Goal: Find specific page/section: Find specific page/section

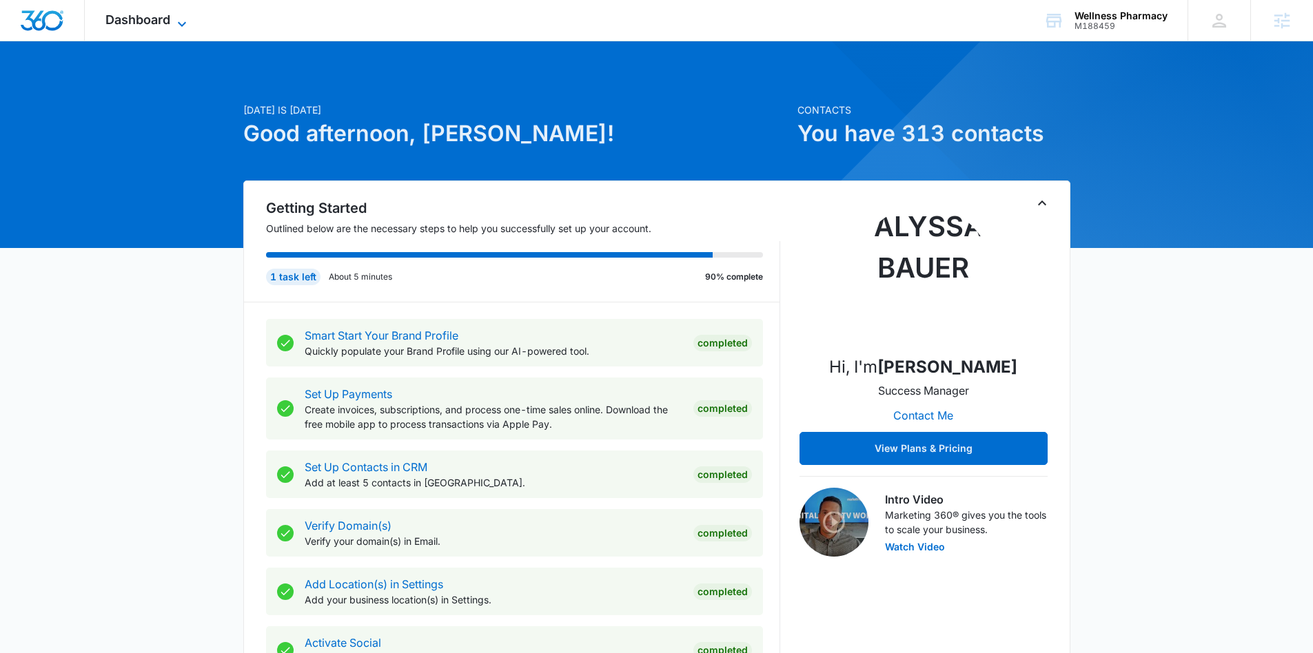
click at [181, 23] on icon at bounding box center [182, 24] width 17 height 17
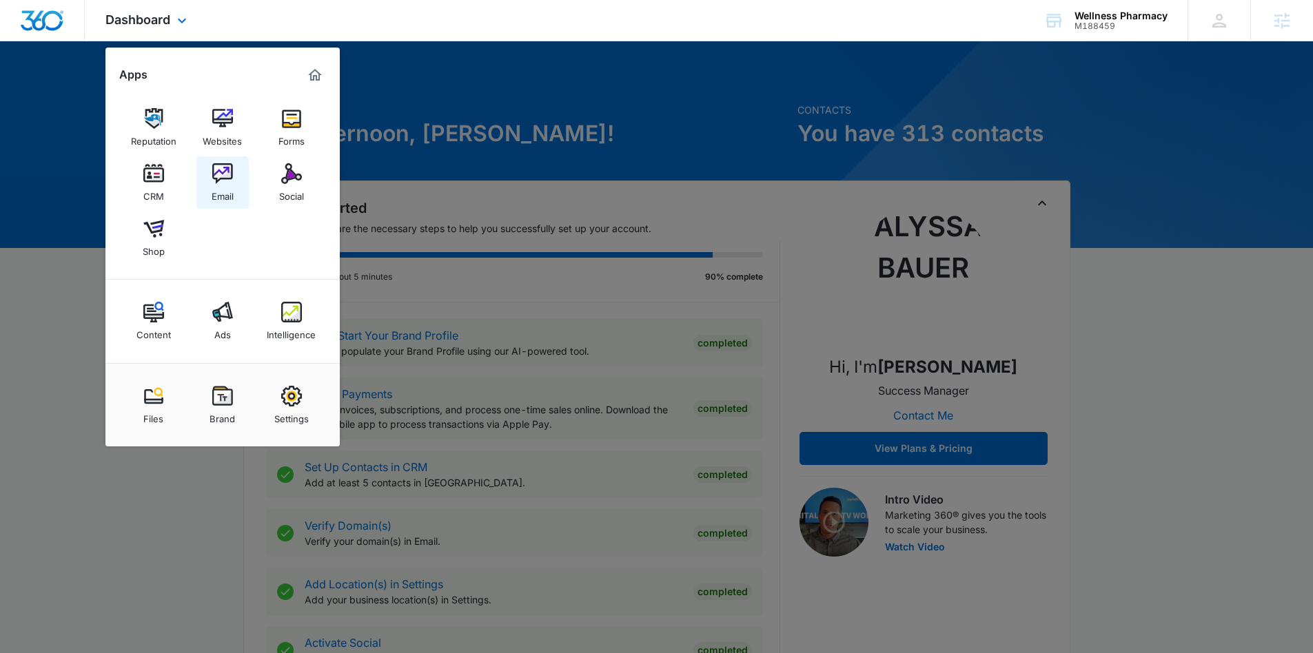
click at [234, 174] on link "Email" at bounding box center [222, 182] width 52 height 52
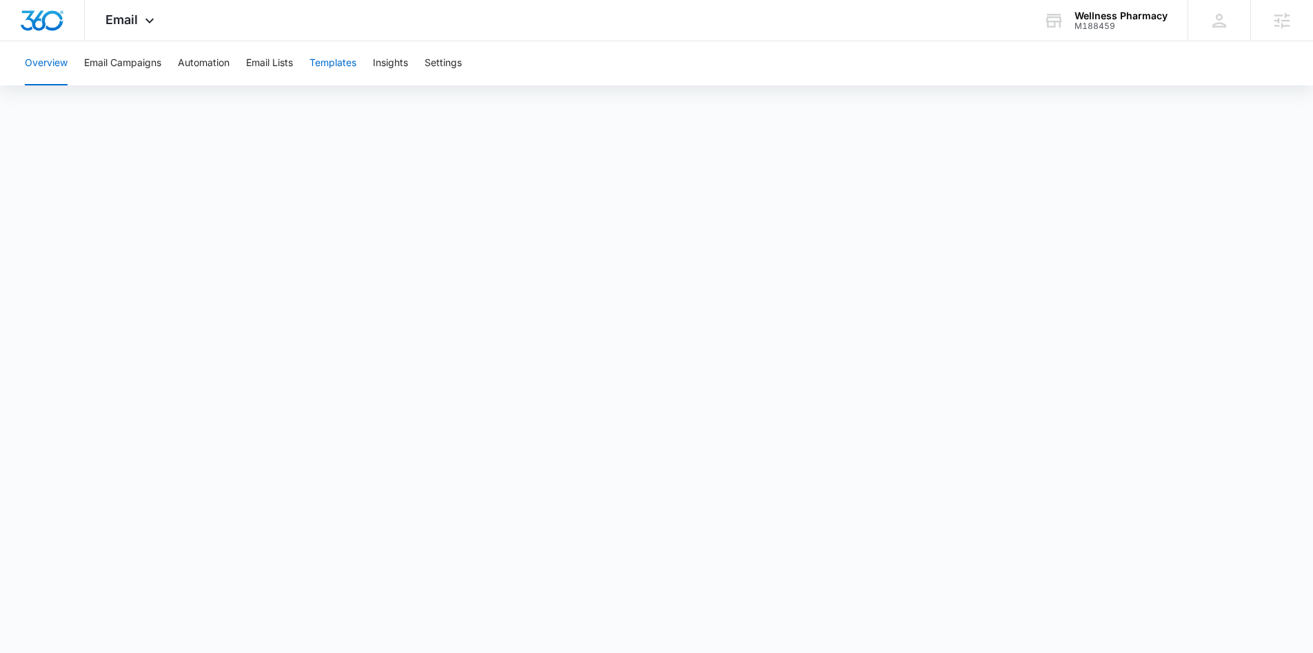
click at [333, 60] on button "Templates" at bounding box center [332, 63] width 47 height 44
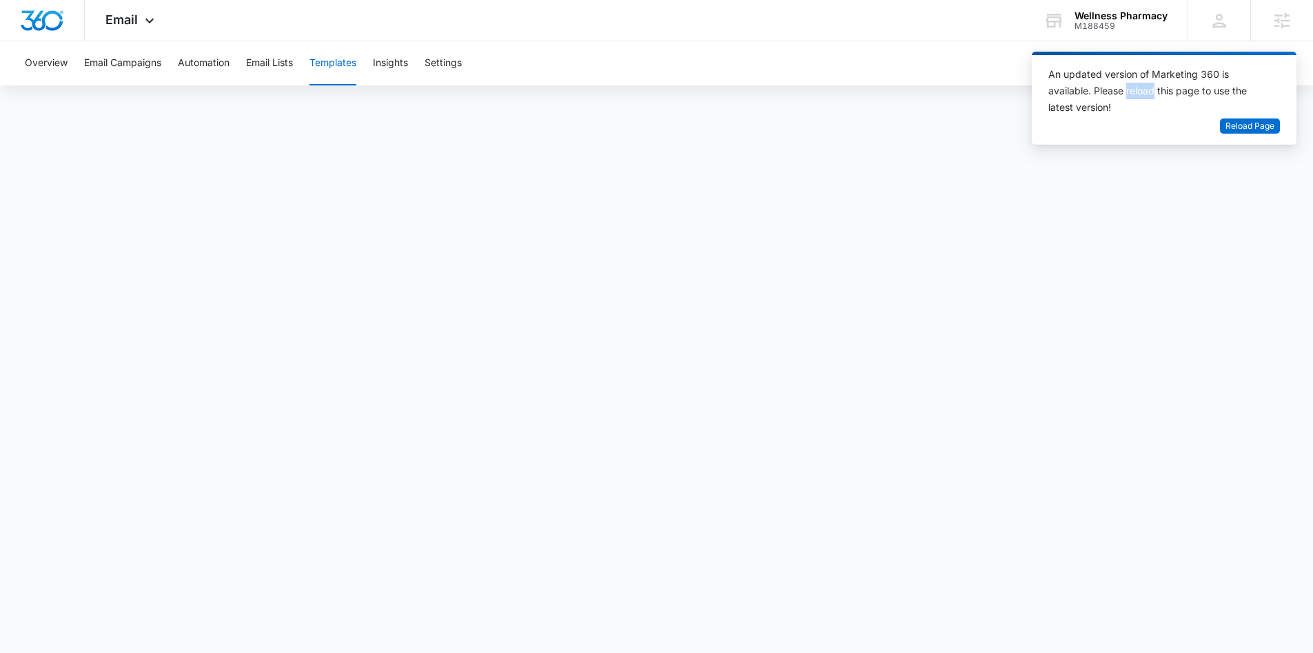
click at [334, 58] on button "Templates" at bounding box center [332, 63] width 47 height 44
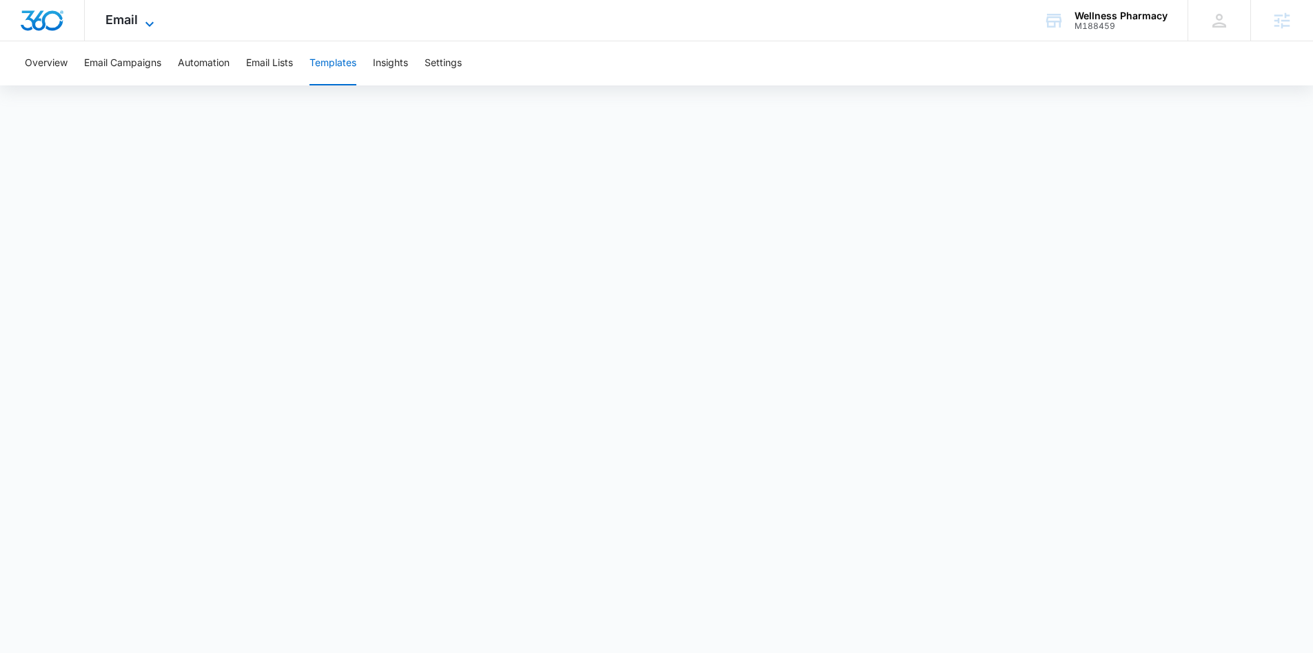
click at [120, 14] on span "Email" at bounding box center [121, 19] width 32 height 14
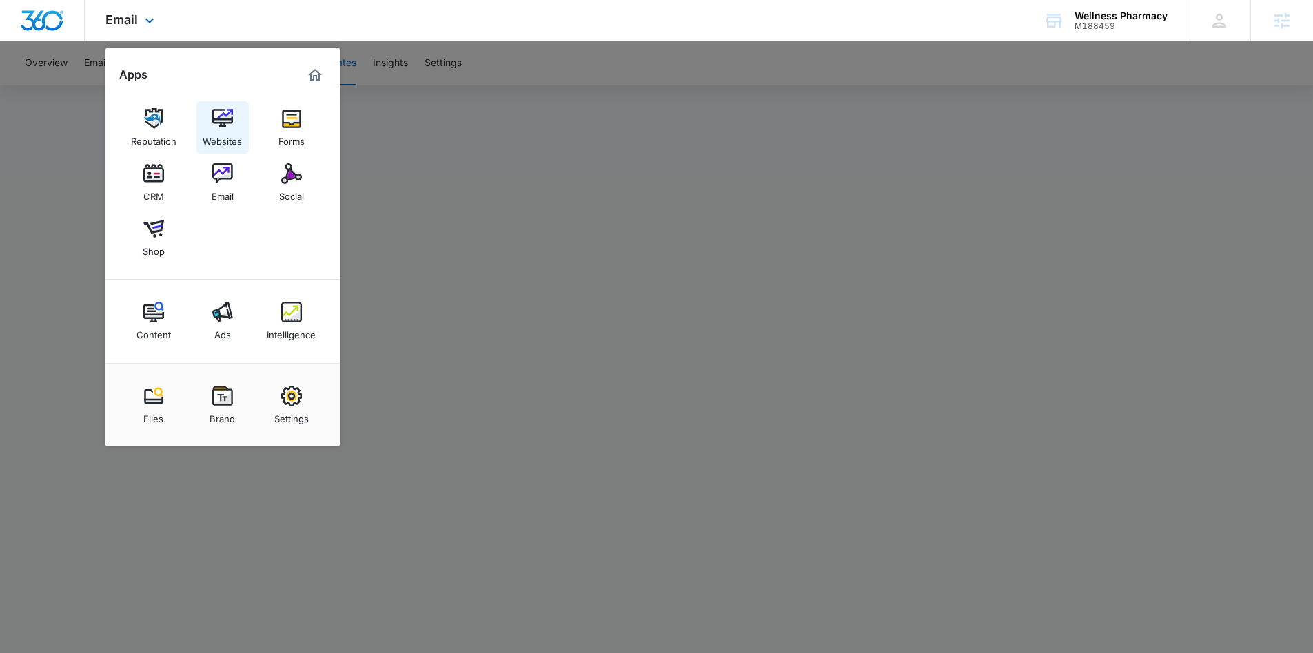
click at [211, 130] on div "Websites" at bounding box center [222, 138] width 39 height 18
